Goal: Task Accomplishment & Management: Manage account settings

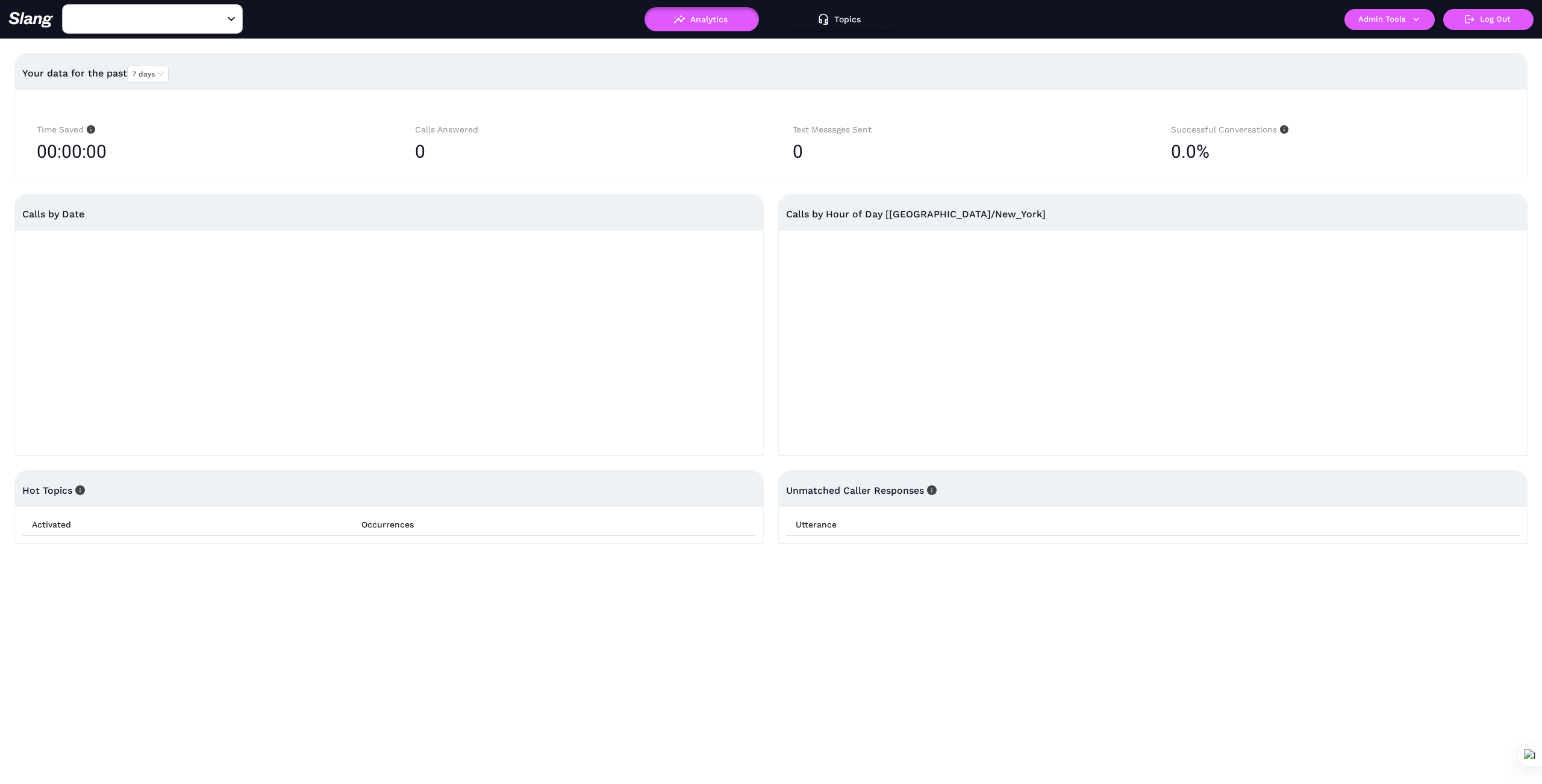
type input "1776"
click at [221, 16] on icon "Clear" at bounding box center [217, 20] width 12 height 12
click at [182, 22] on input "text" at bounding box center [134, 19] width 133 height 18
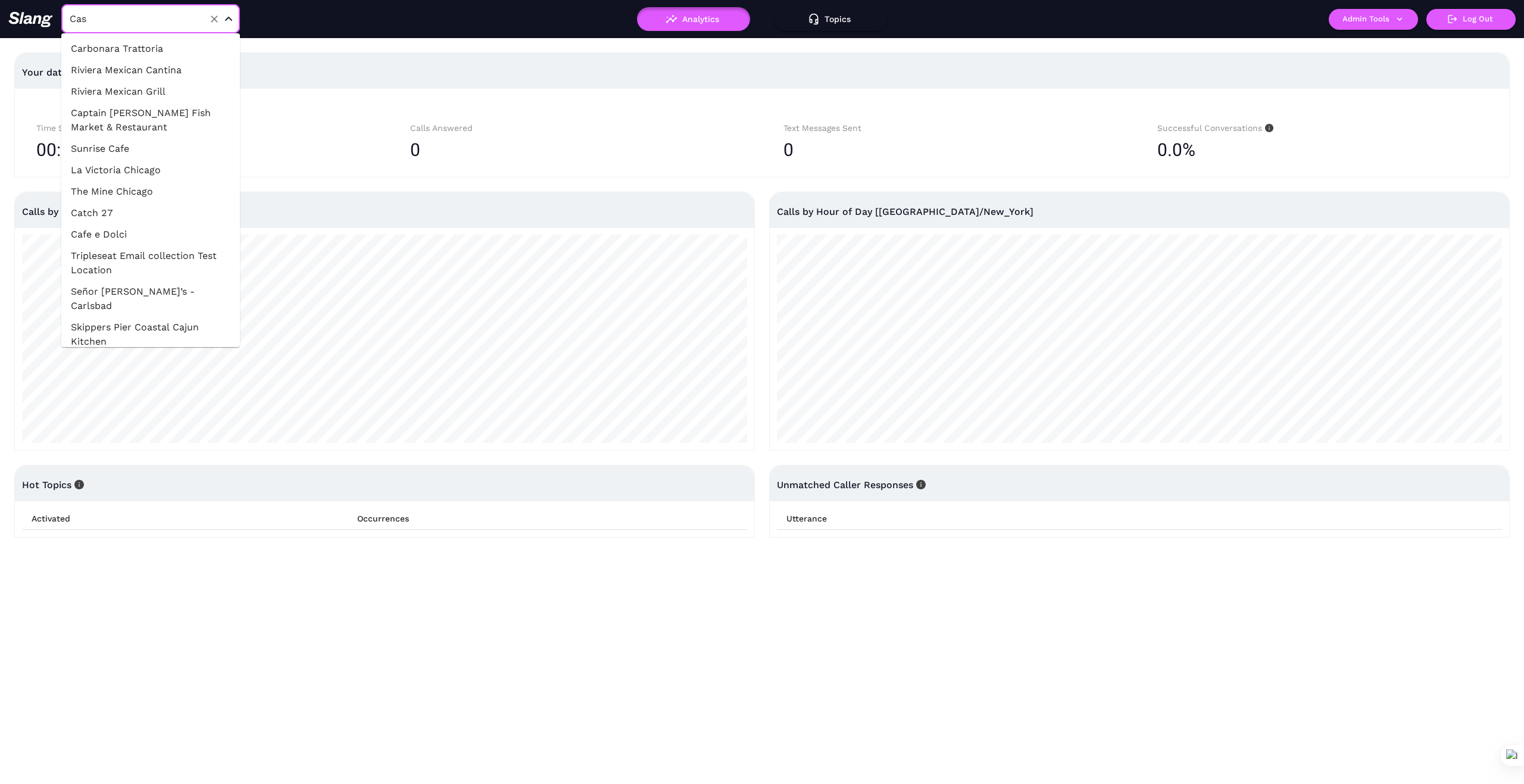
type input "Casa"
click at [163, 45] on li "Casa [PERSON_NAME]" at bounding box center [151, 49] width 179 height 21
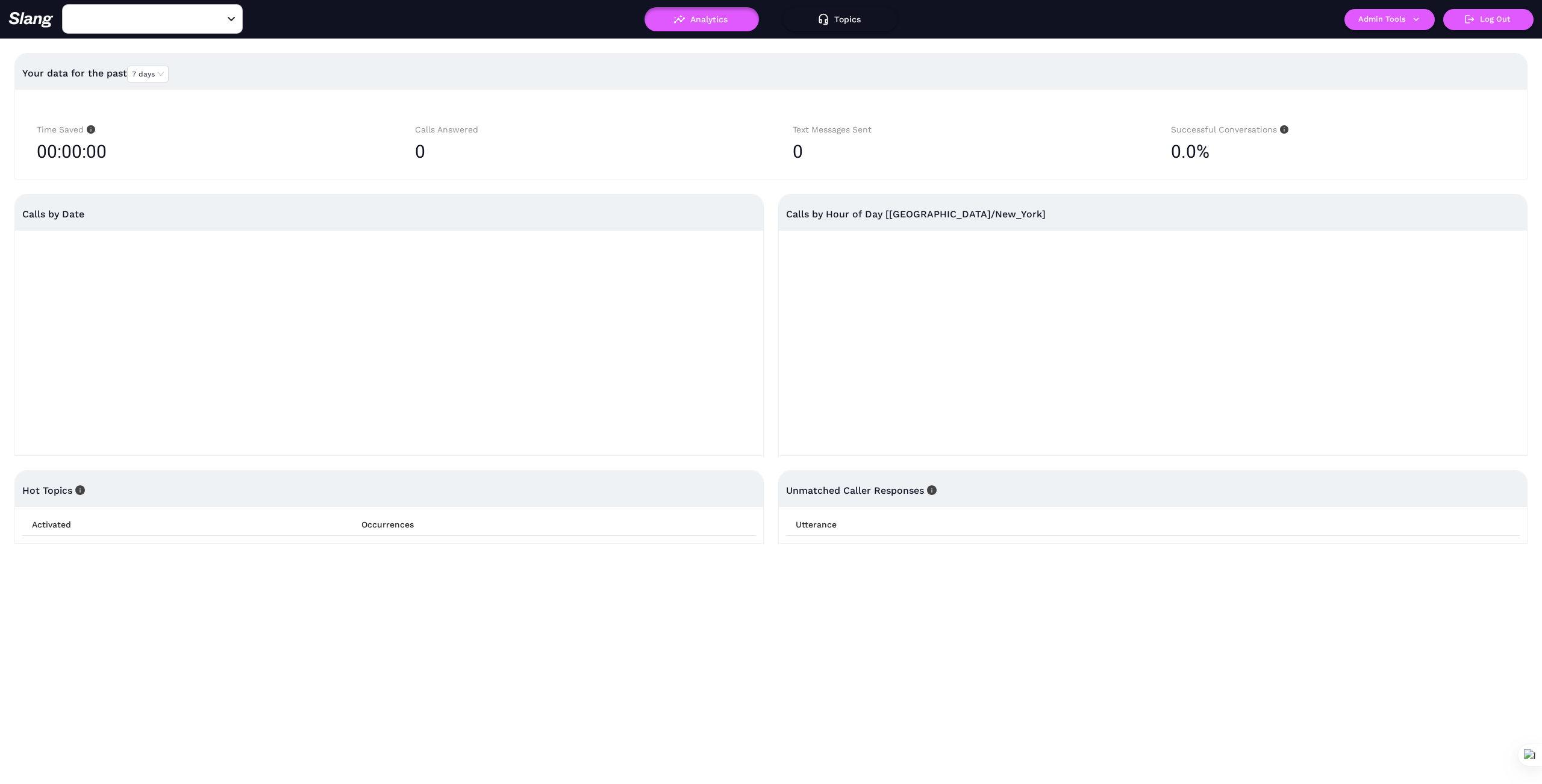
type input "Casa [PERSON_NAME]"
click at [1423, 20] on button "Admin Tools" at bounding box center [1389, 20] width 90 height 21
click at [1418, 45] on link "Manage current business" at bounding box center [1413, 46] width 118 height 15
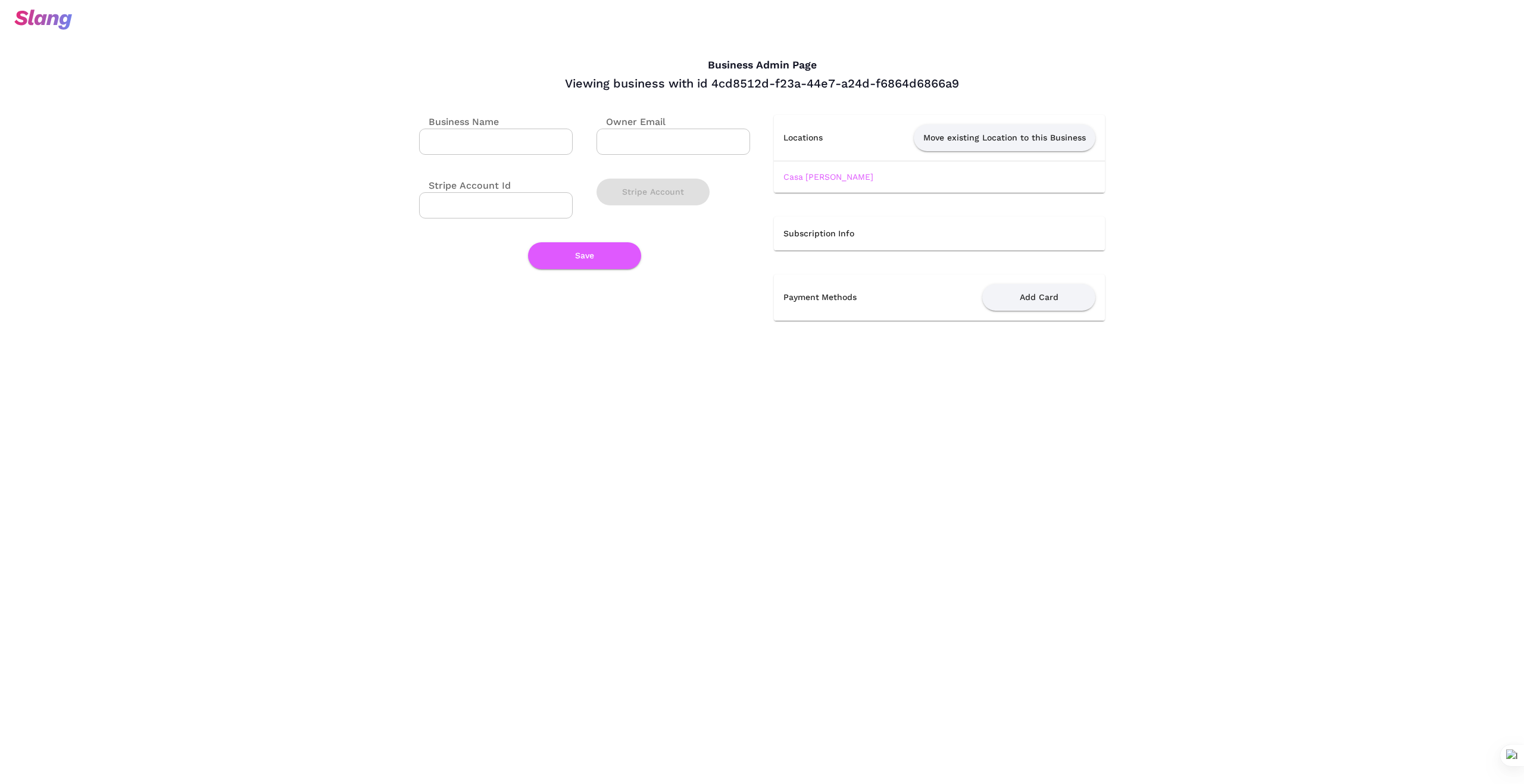
click at [818, 171] on td "Casa [PERSON_NAME]" at bounding box center [939, 177] width 331 height 32
click at [821, 176] on link "Casa [PERSON_NAME]" at bounding box center [829, 177] width 90 height 10
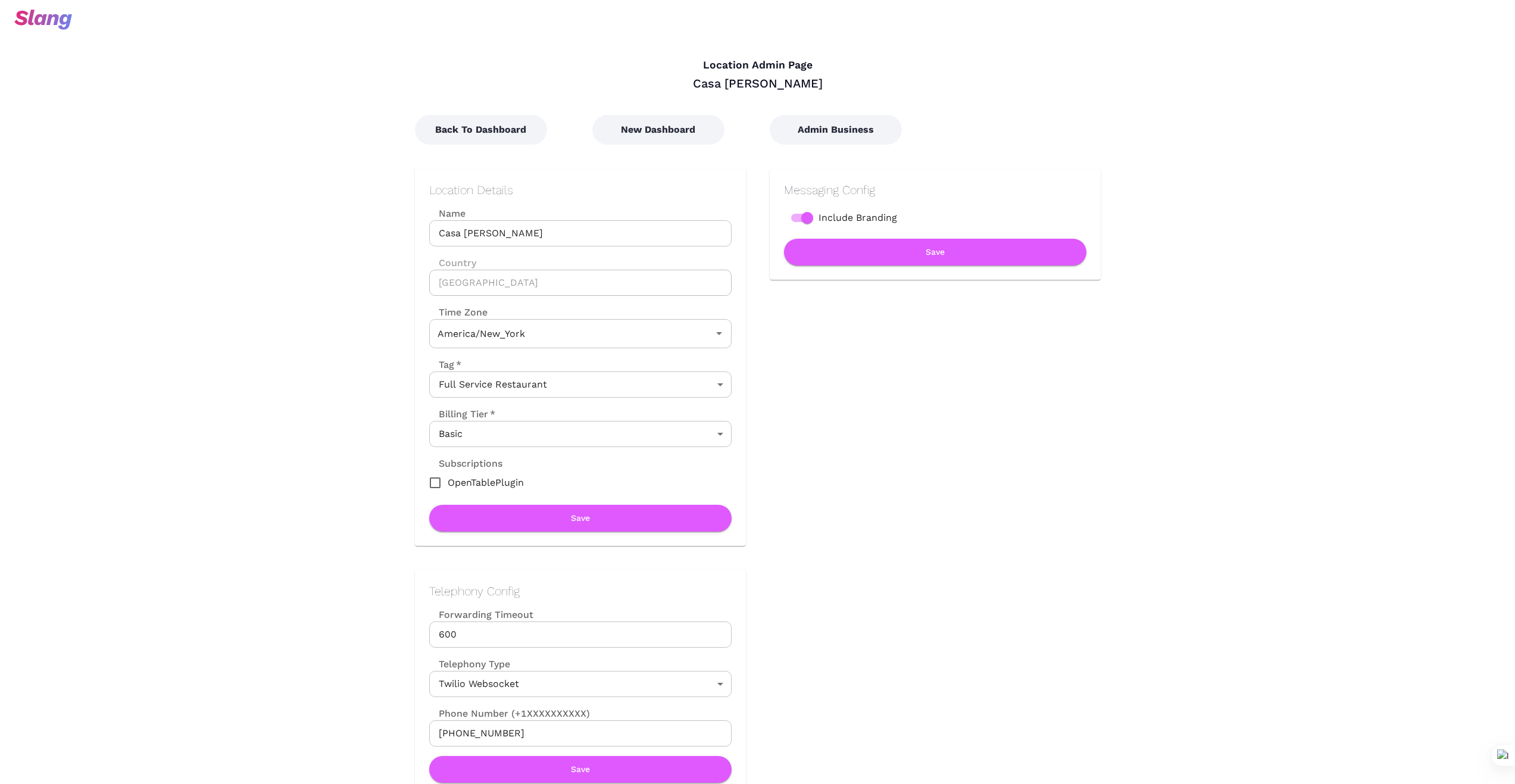
type input "Eastern Time"
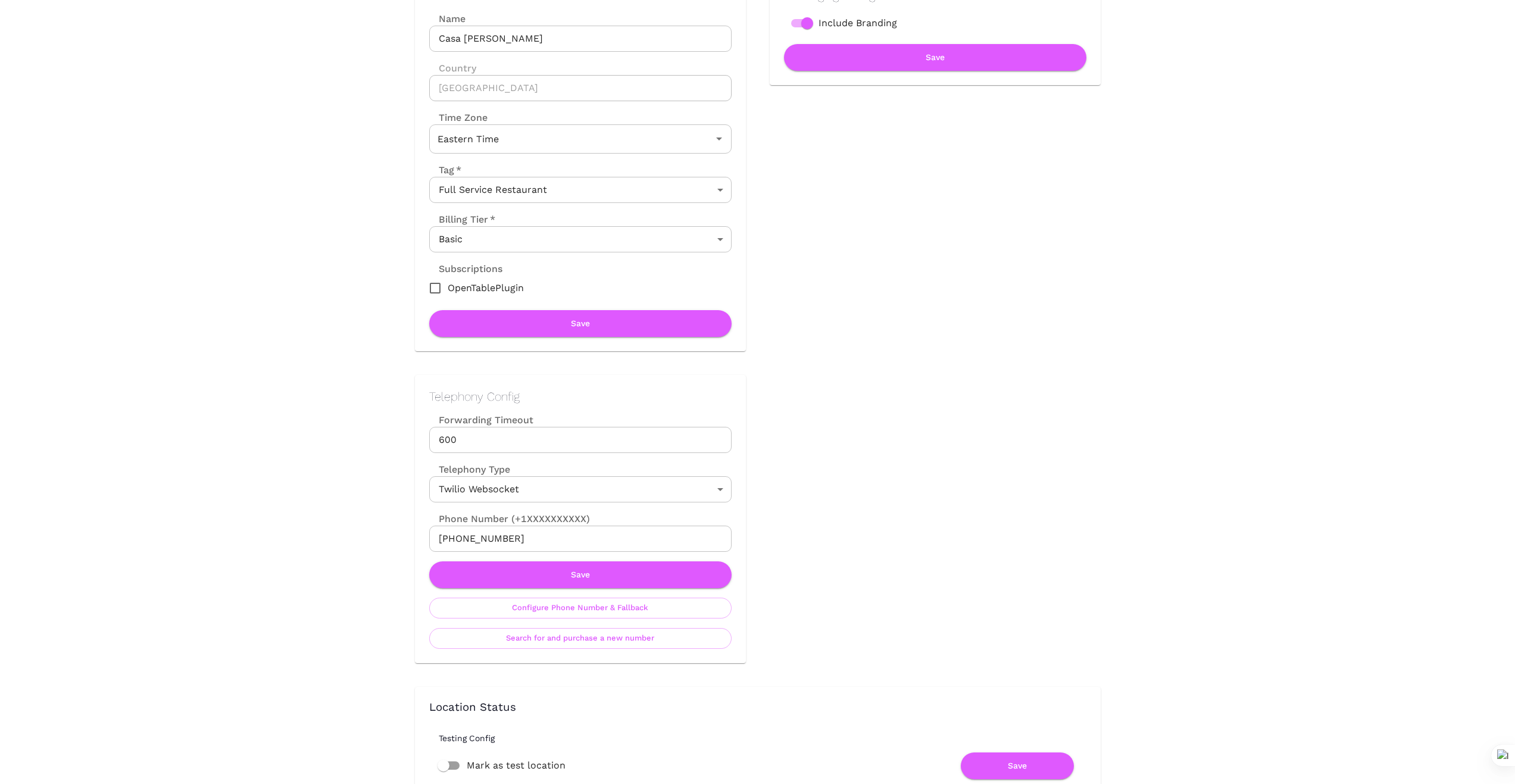
scroll to position [198, 0]
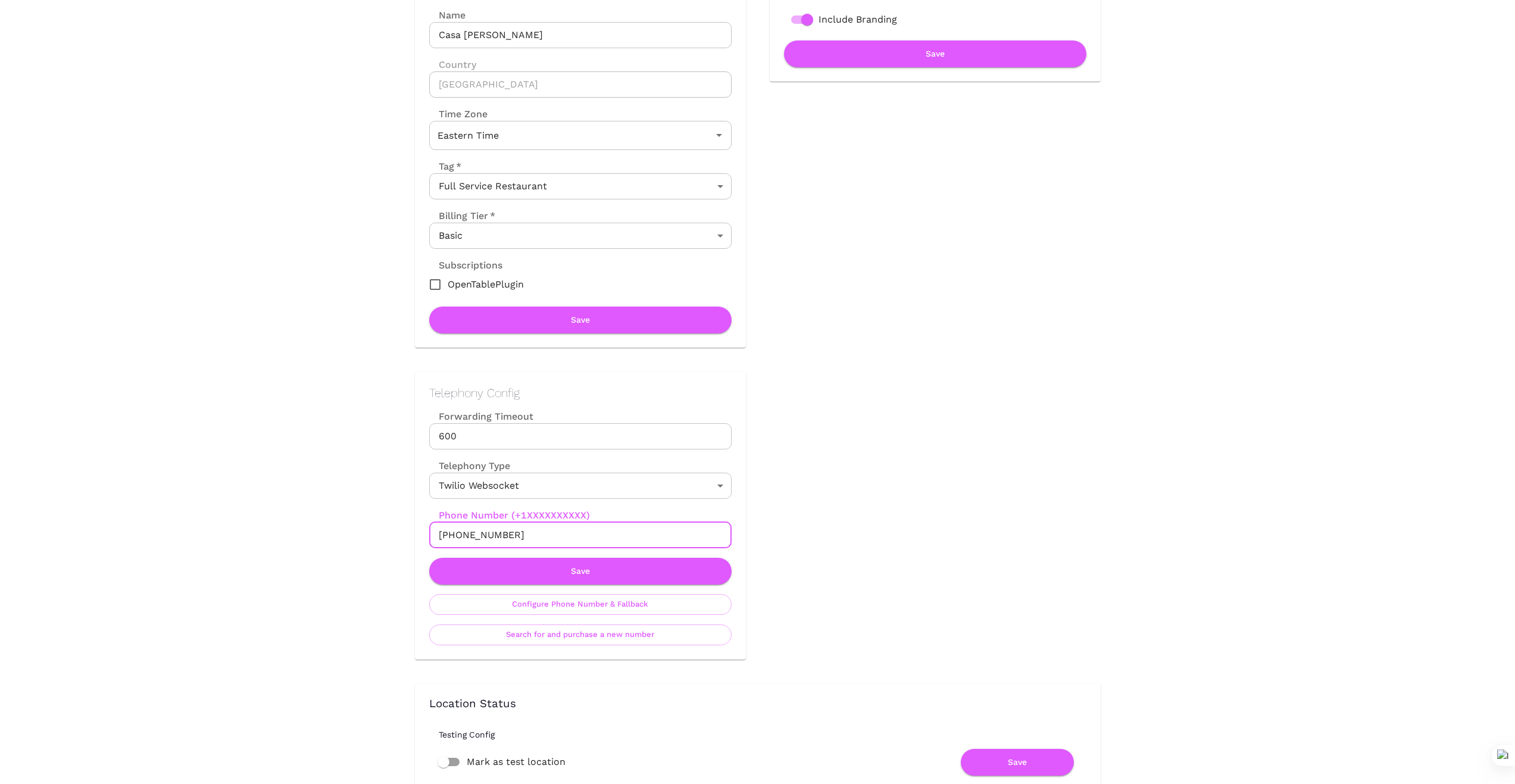
drag, startPoint x: 522, startPoint y: 533, endPoint x: 375, endPoint y: 523, distance: 147.3
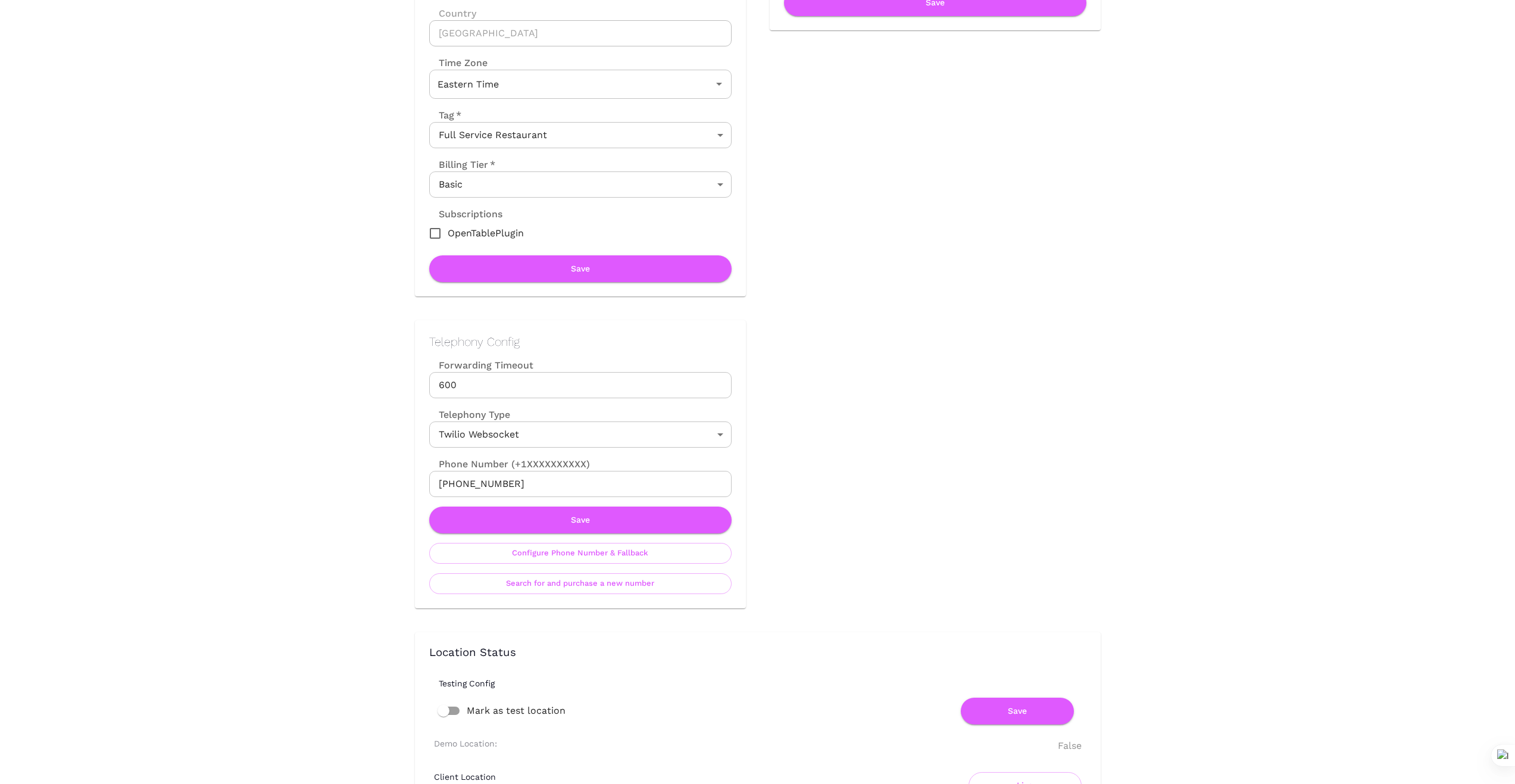
scroll to position [278, 0]
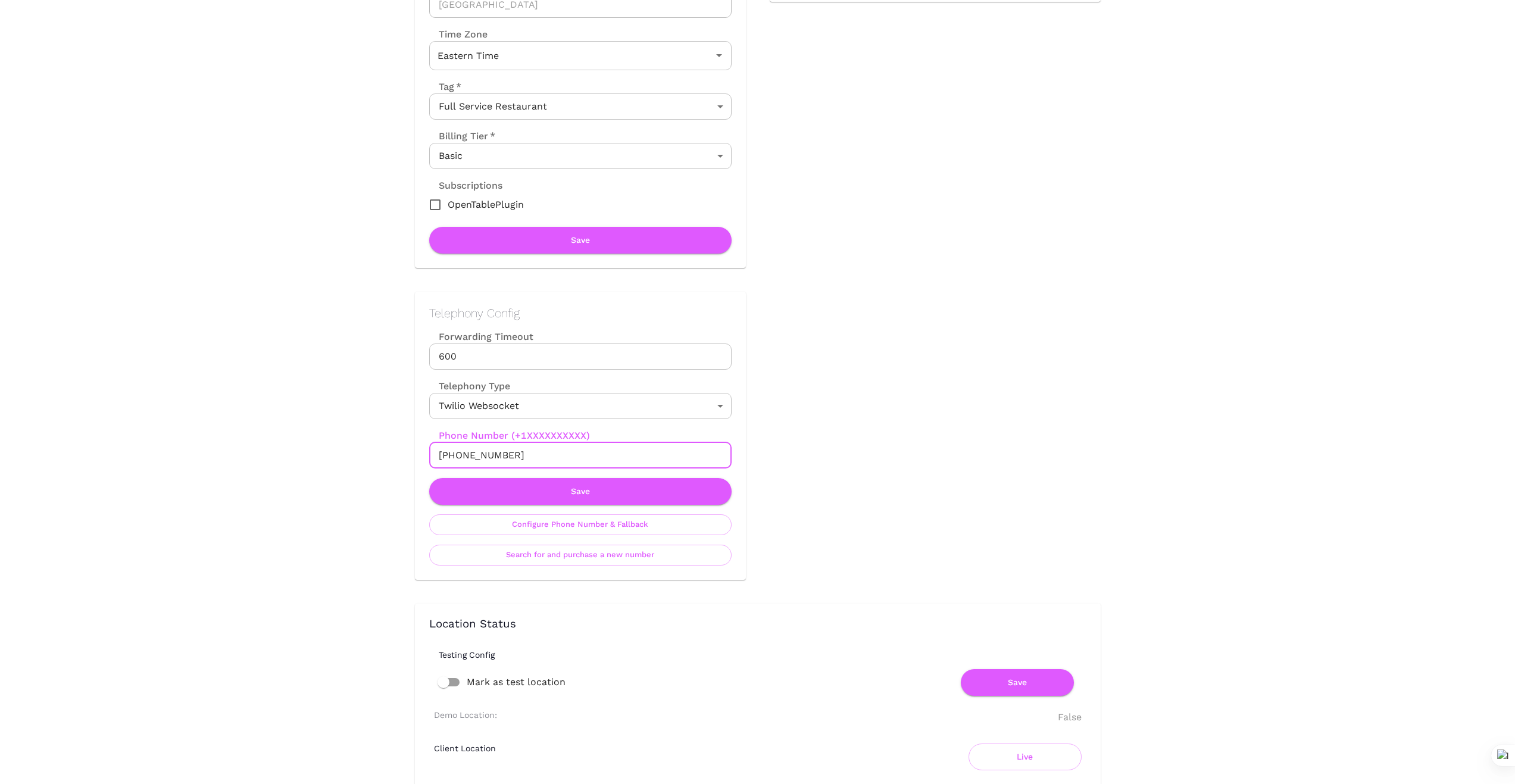
drag, startPoint x: 287, startPoint y: 521, endPoint x: 460, endPoint y: 474, distance: 179.3
click at [287, 520] on div "Location Admin Page Casa [PERSON_NAME] Back To Dashboard New Dashboard Admin Bu…" at bounding box center [758, 794] width 1515 height 2145
drag, startPoint x: 511, startPoint y: 454, endPoint x: 346, endPoint y: 453, distance: 165.0
click at [346, 453] on div "Location Admin Page Casa [PERSON_NAME] Back To Dashboard New Dashboard Admin Bu…" at bounding box center [758, 794] width 1515 height 2145
click at [585, 493] on button "Save" at bounding box center [581, 491] width 303 height 27
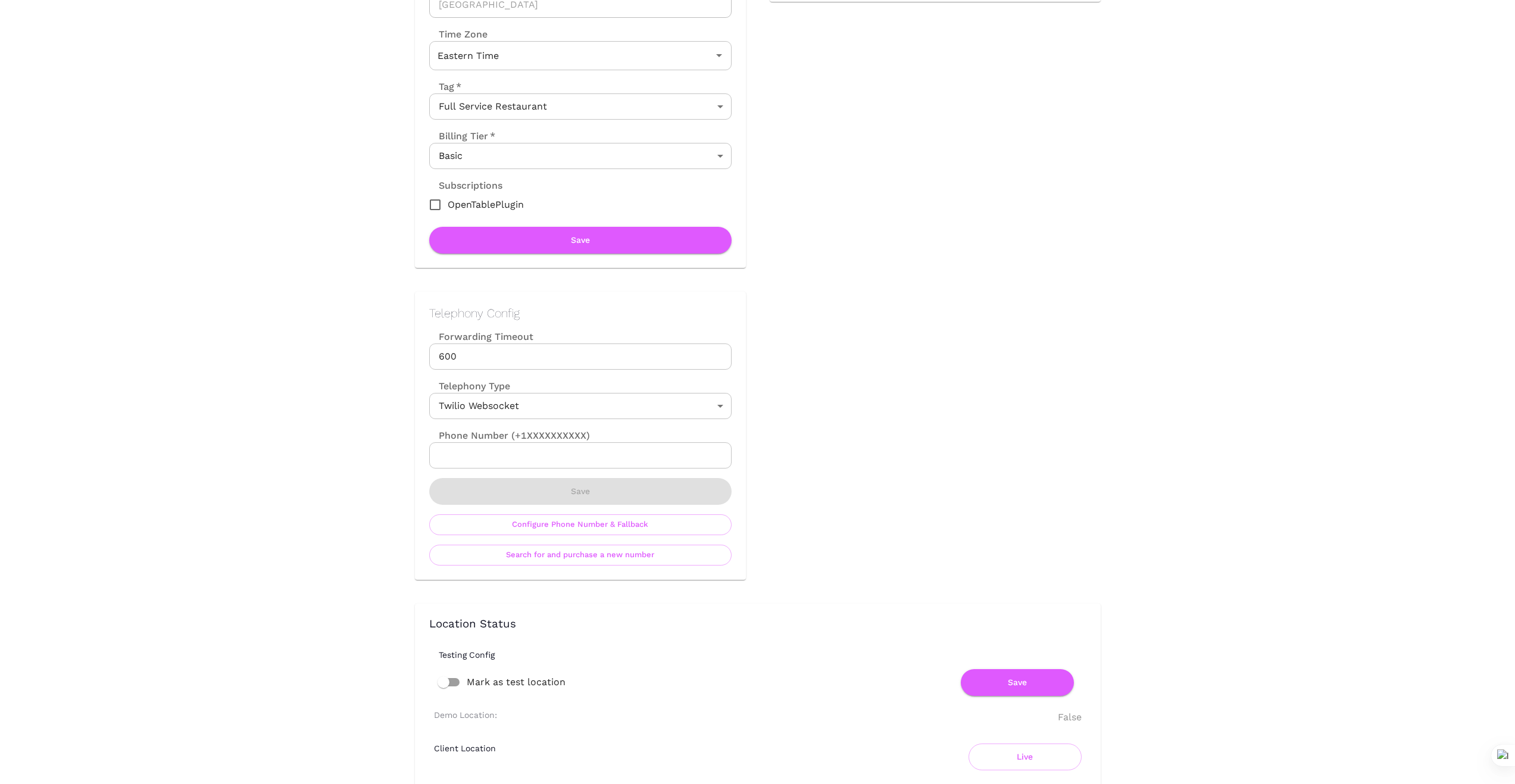
scroll to position [0, 0]
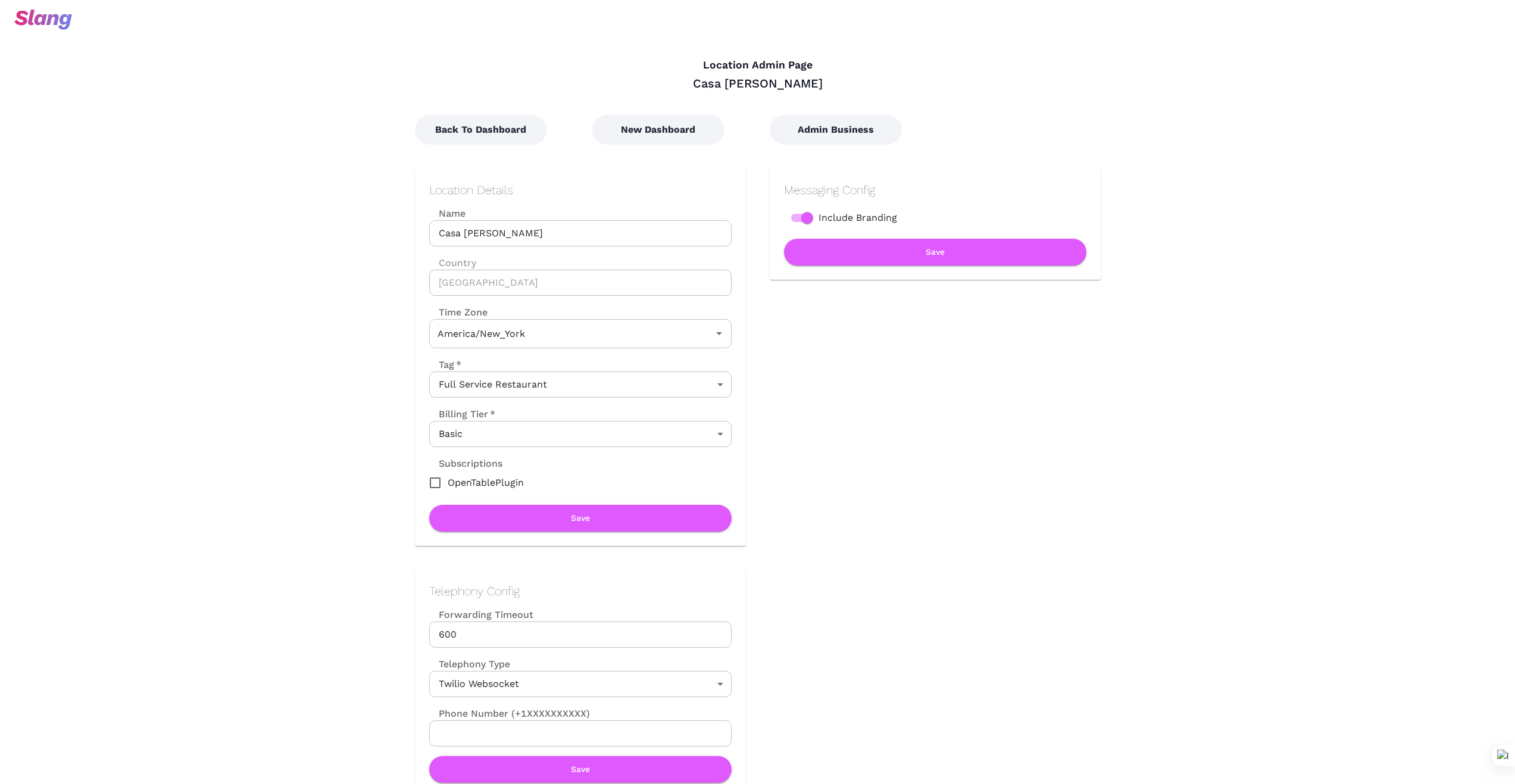
type input "Eastern Time"
click at [638, 126] on button "New Dashboard" at bounding box center [658, 129] width 132 height 30
type input "Eastern Time"
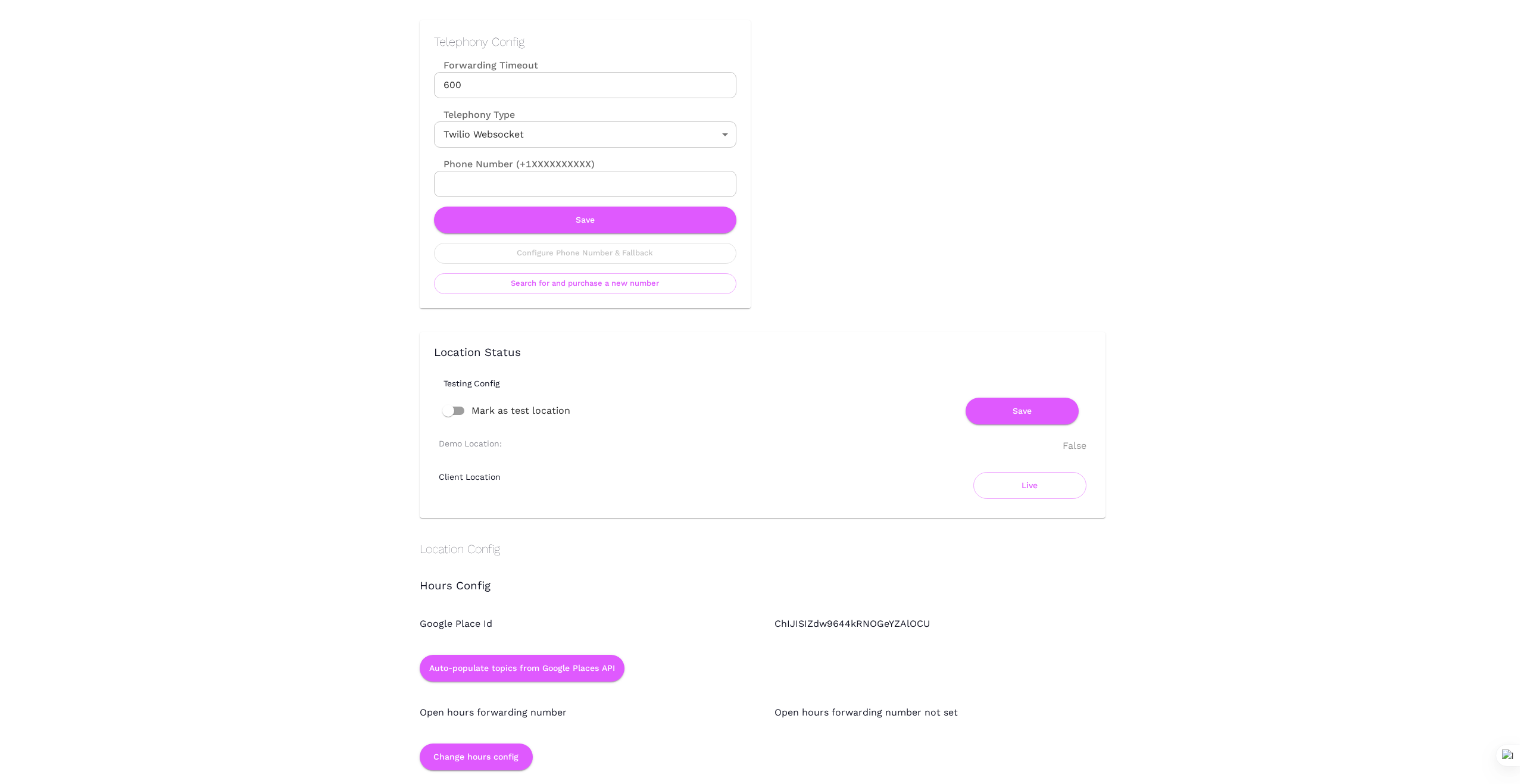
scroll to position [555, 0]
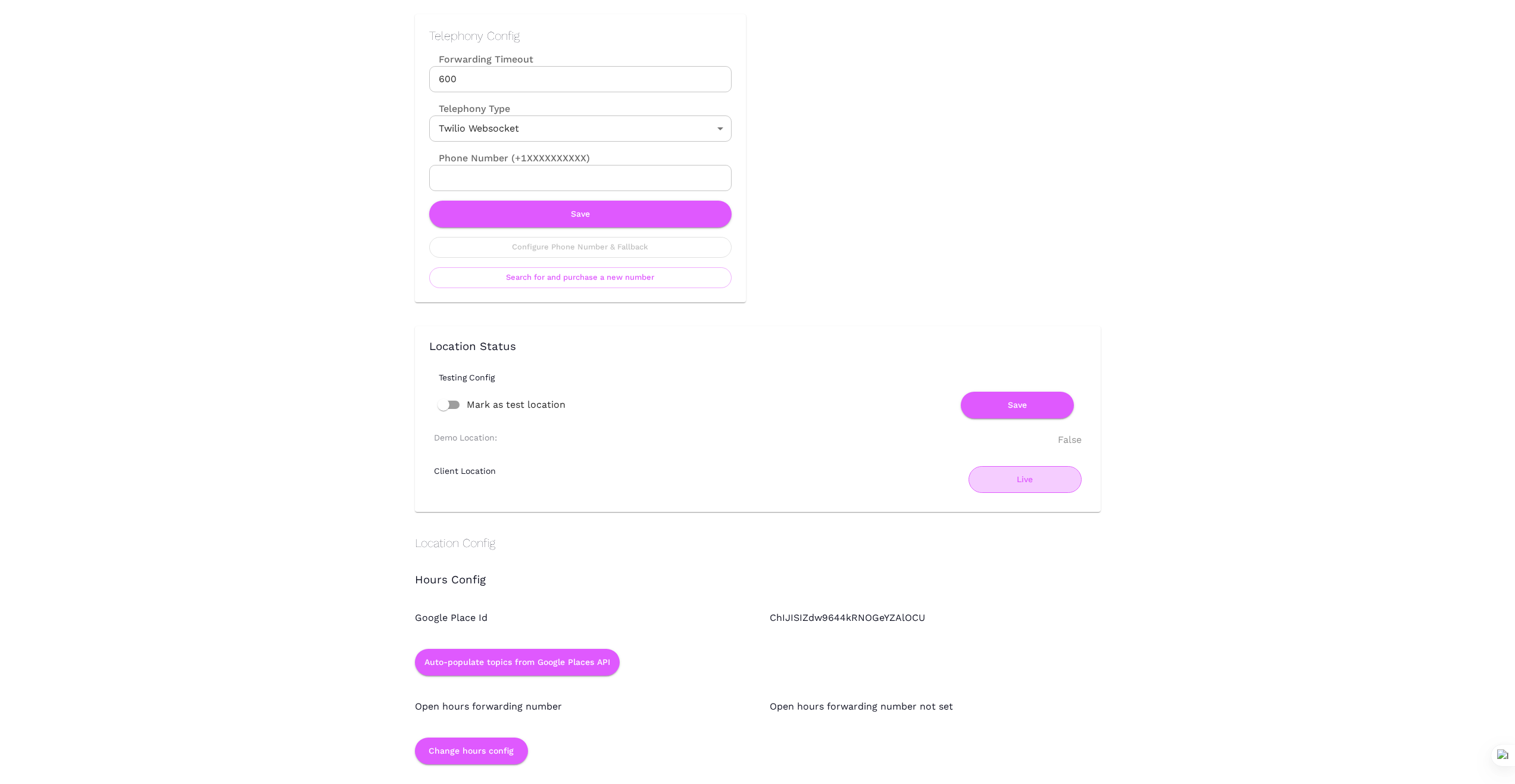
click at [1039, 484] on button "Live" at bounding box center [1025, 479] width 113 height 27
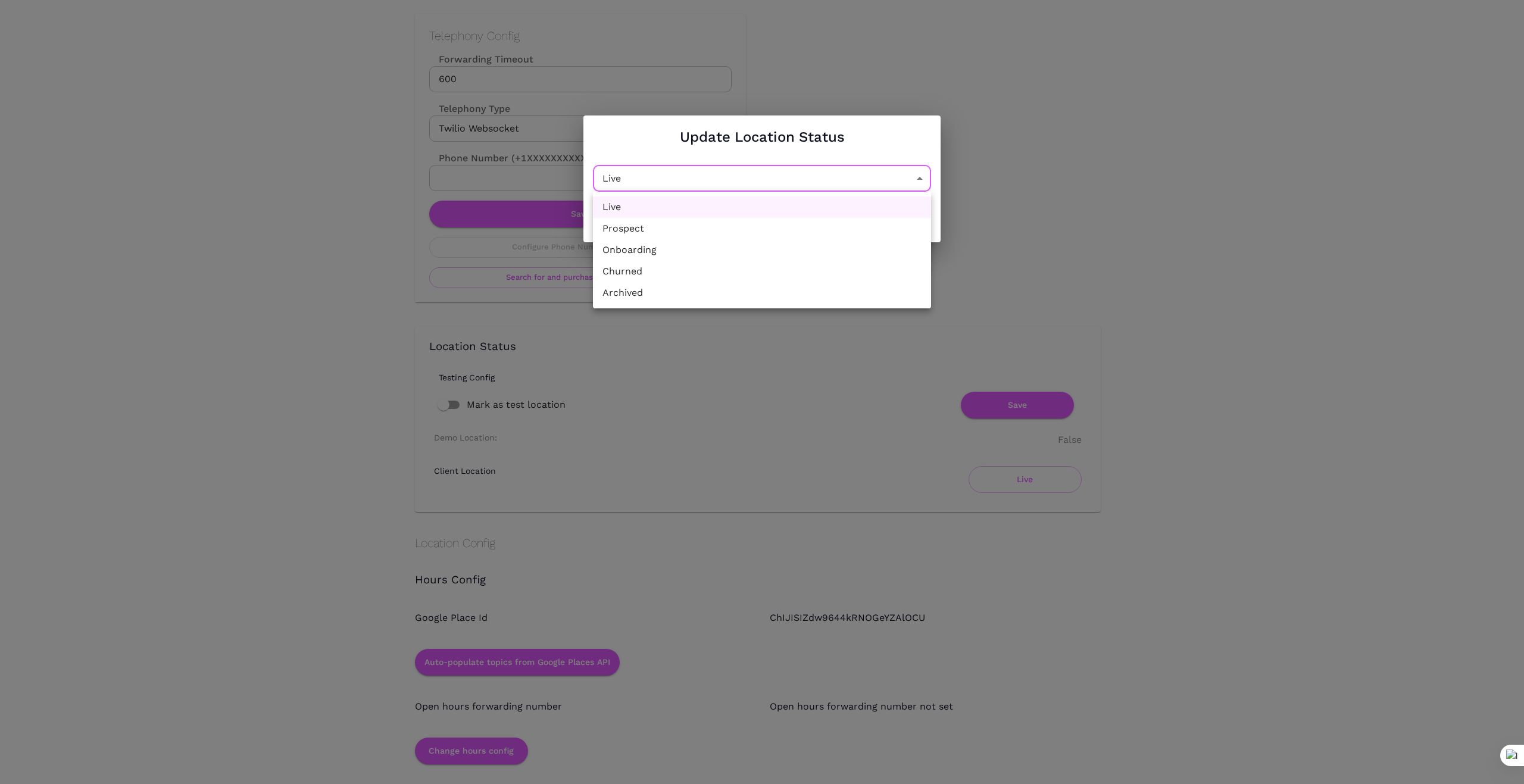
click at [743, 278] on li "Churned" at bounding box center [762, 271] width 338 height 21
type input "Churned"
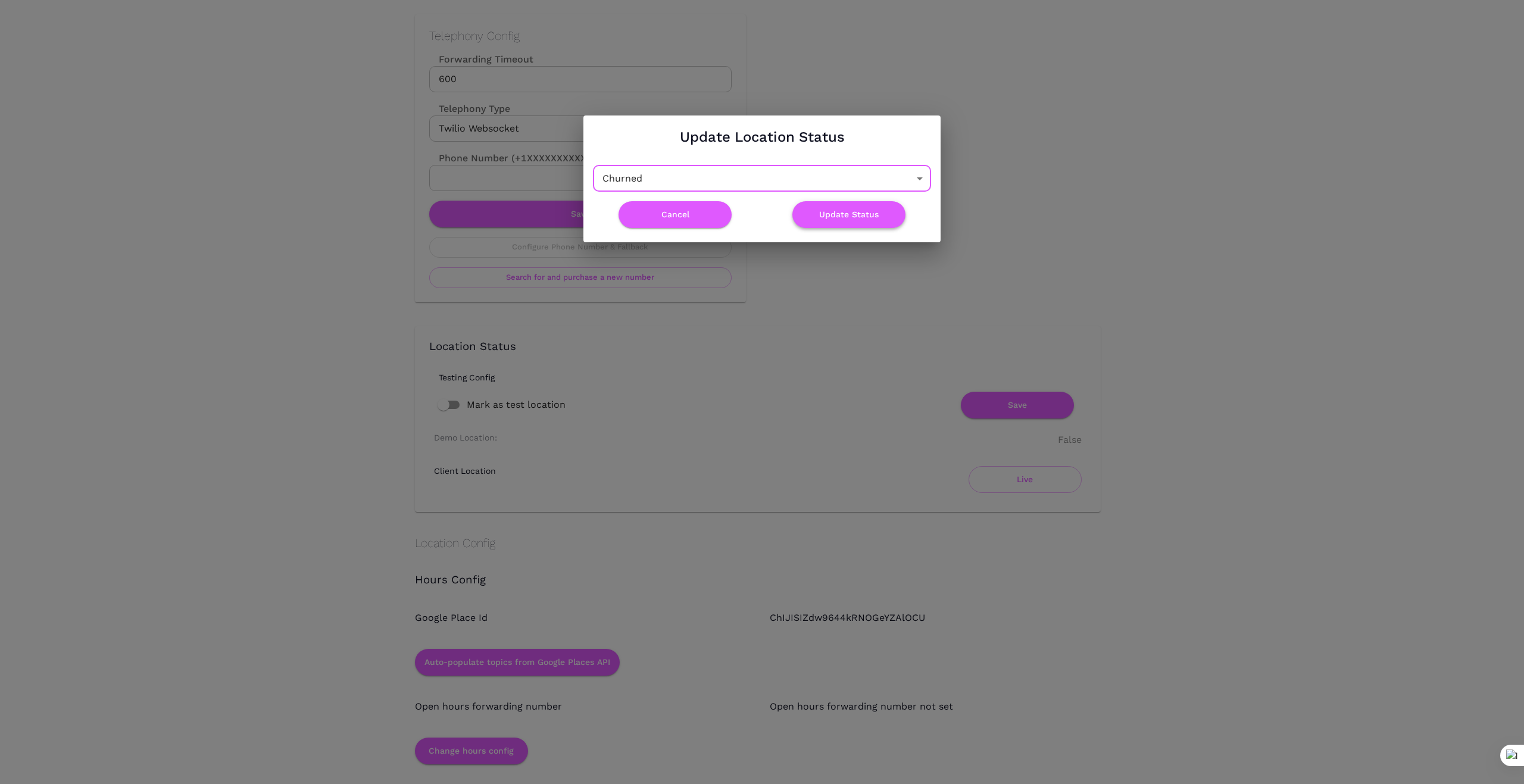
click at [848, 217] on button "Update Status" at bounding box center [849, 214] width 113 height 27
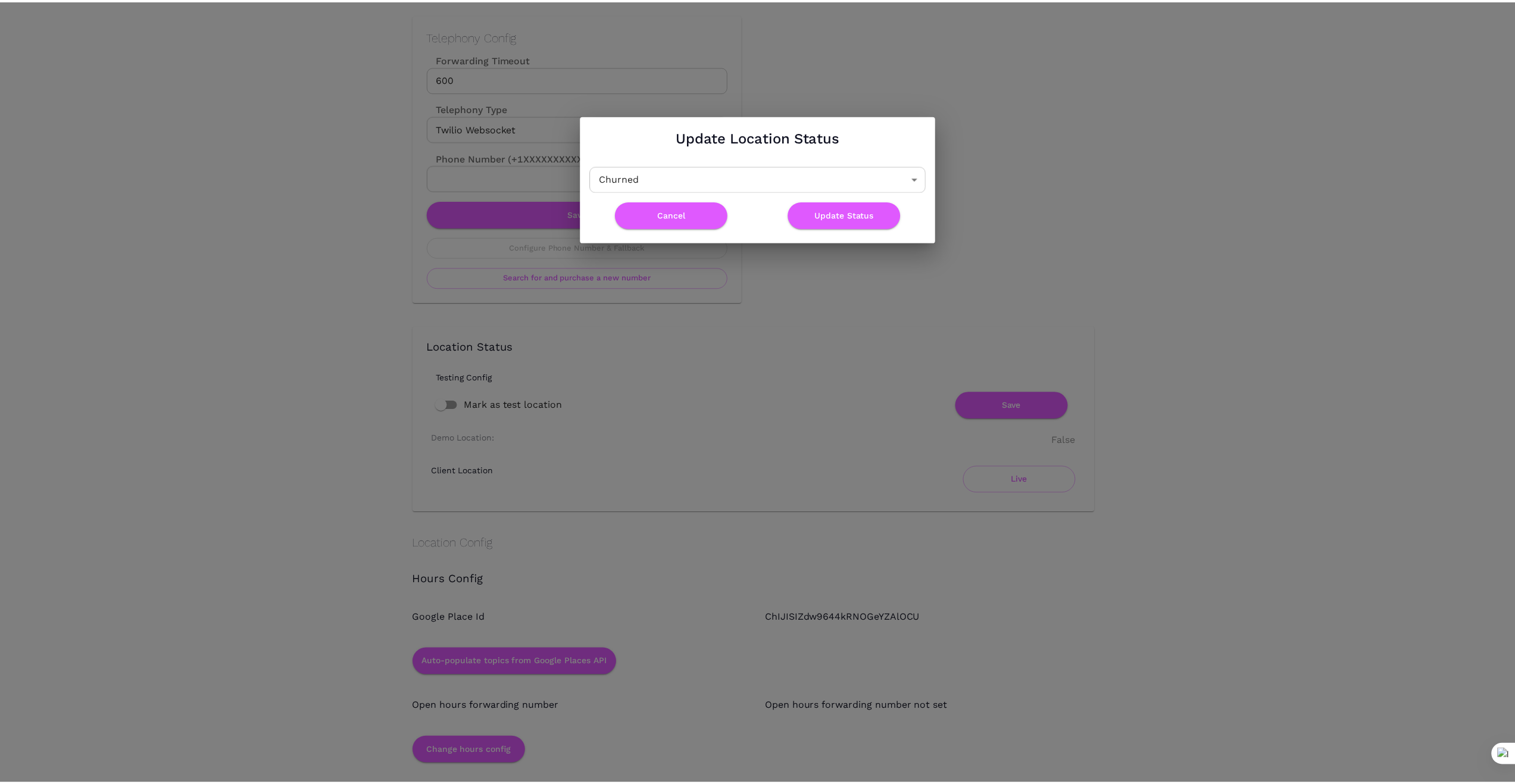
scroll to position [0, 0]
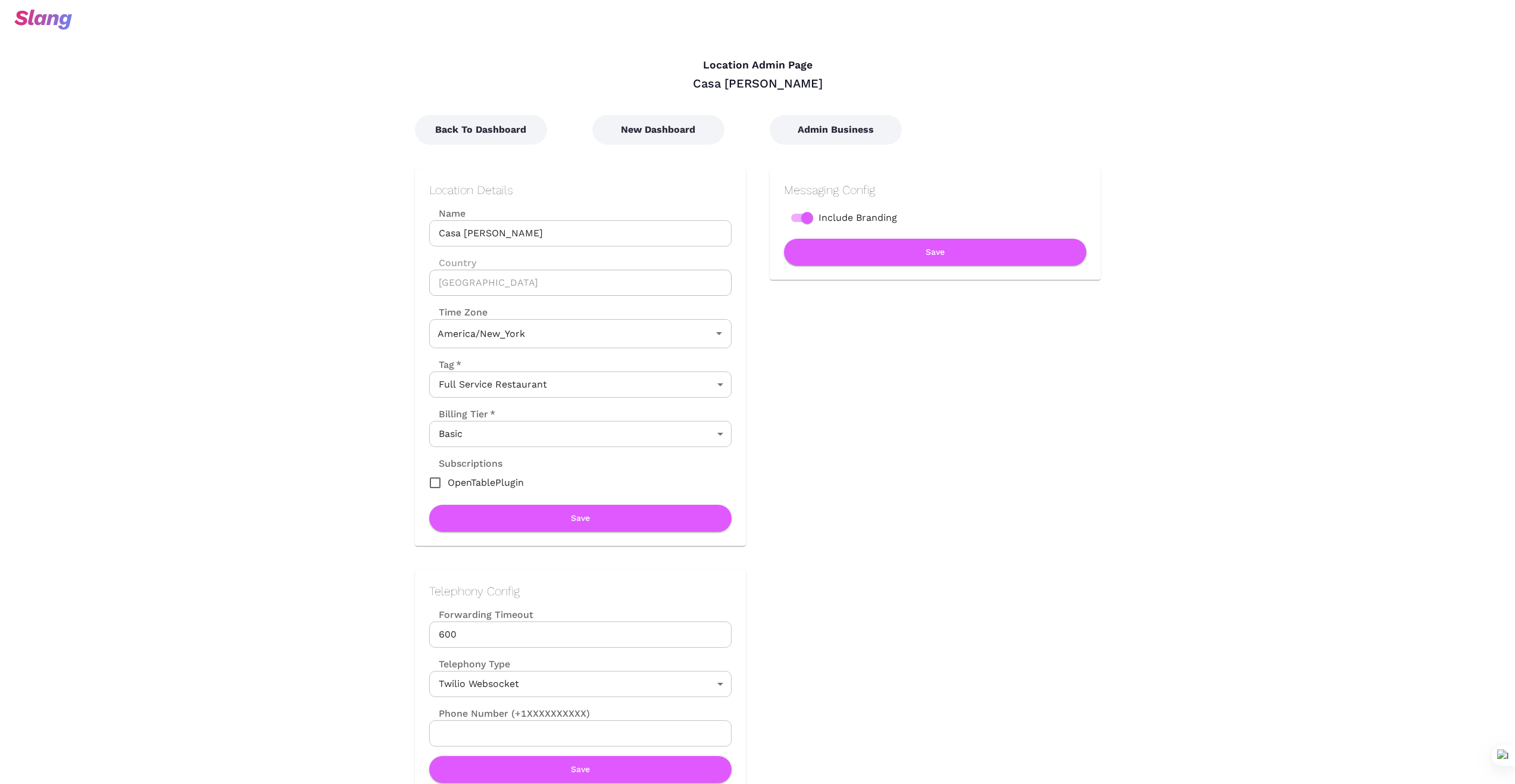
type input "Eastern Time"
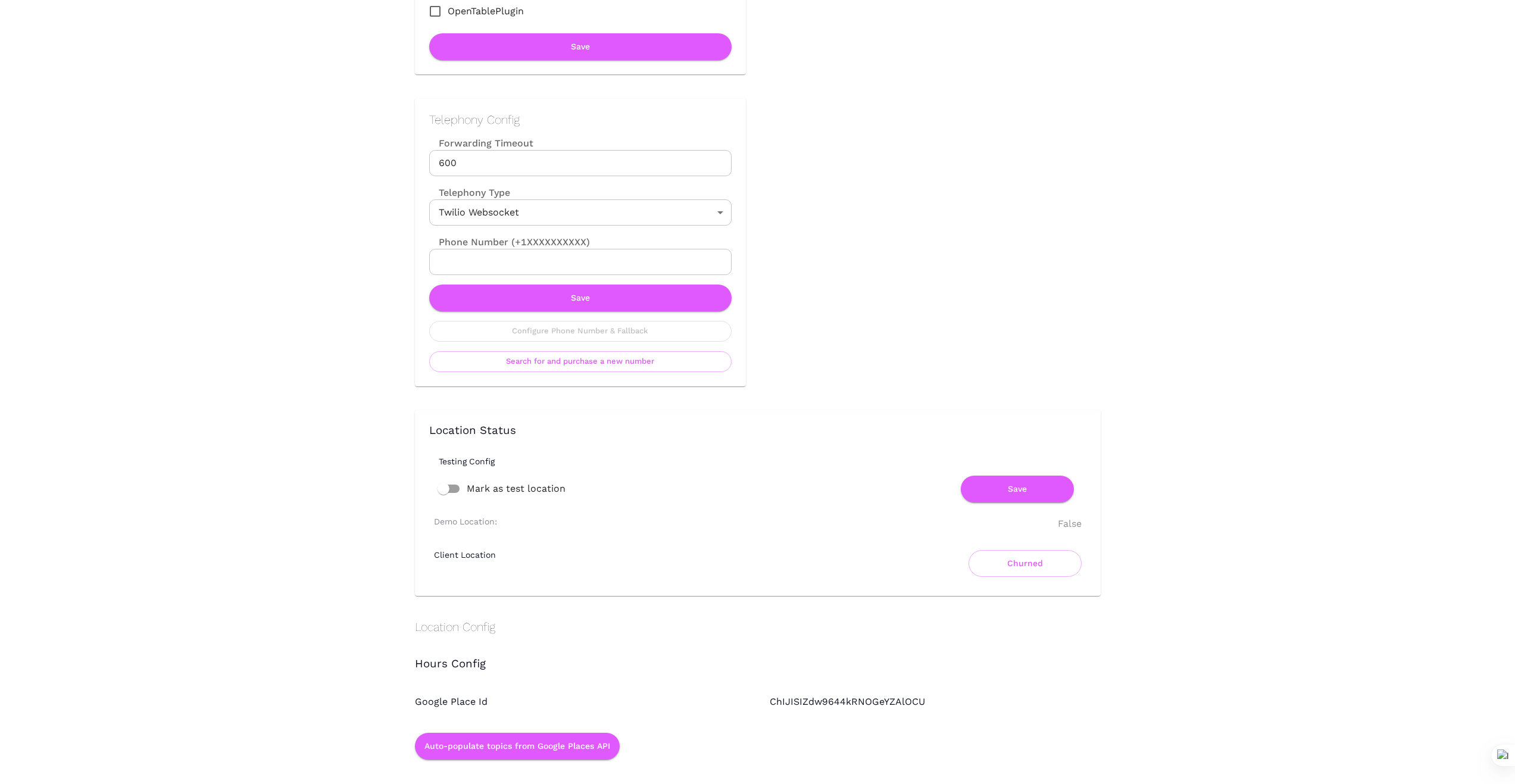
scroll to position [496, 0]
